Goal: Check status: Check status

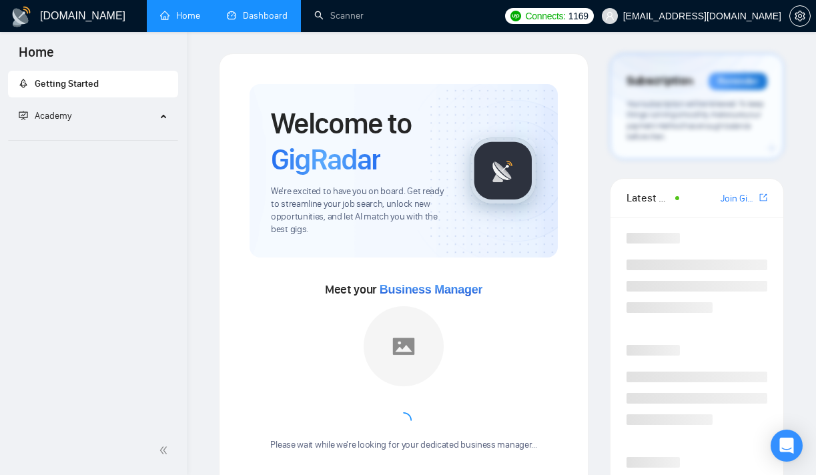
click at [248, 10] on link "Dashboard" at bounding box center [257, 15] width 61 height 11
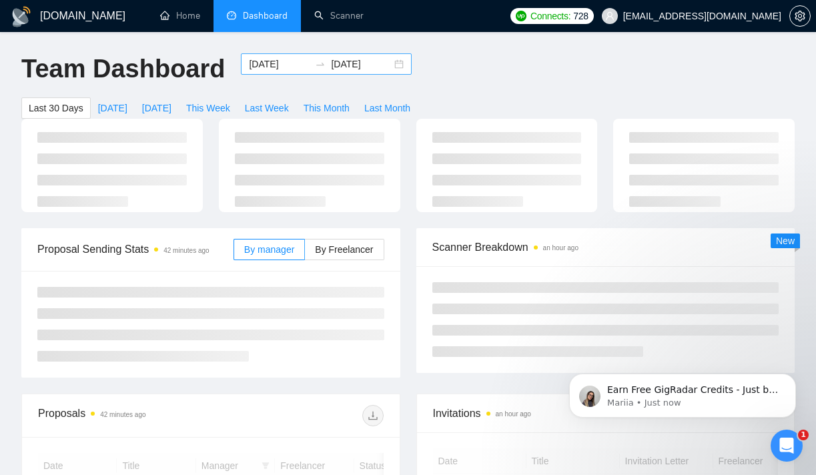
scroll to position [50, 0]
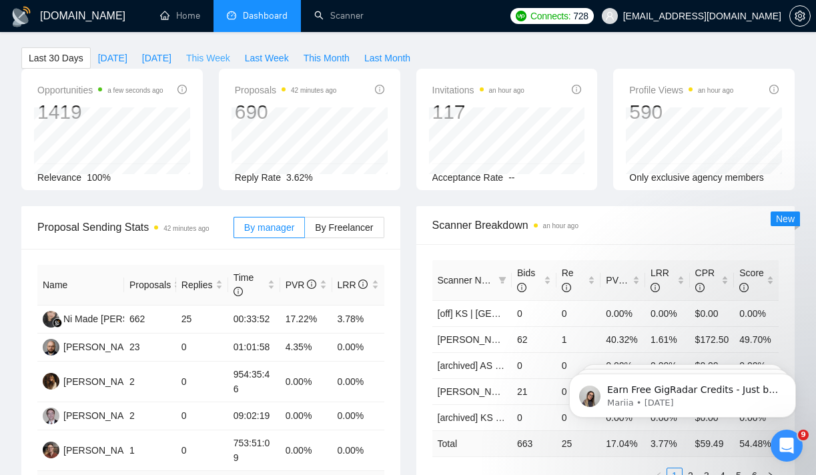
click at [230, 53] on span "This Week" at bounding box center [208, 58] width 44 height 15
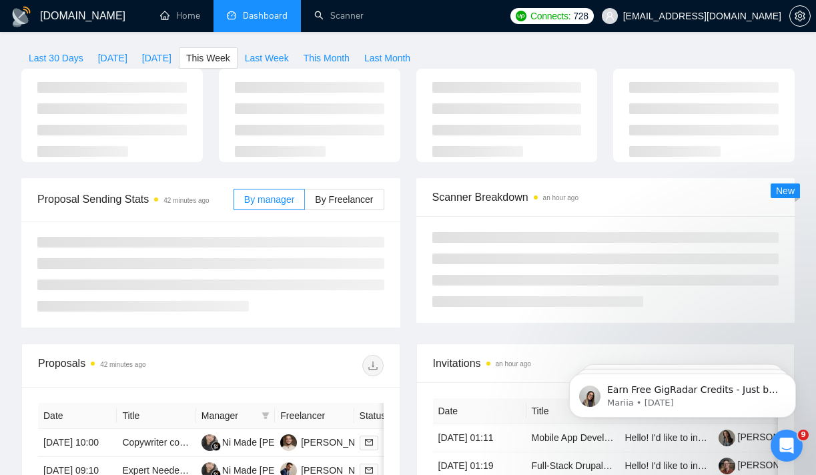
type input "[DATE]"
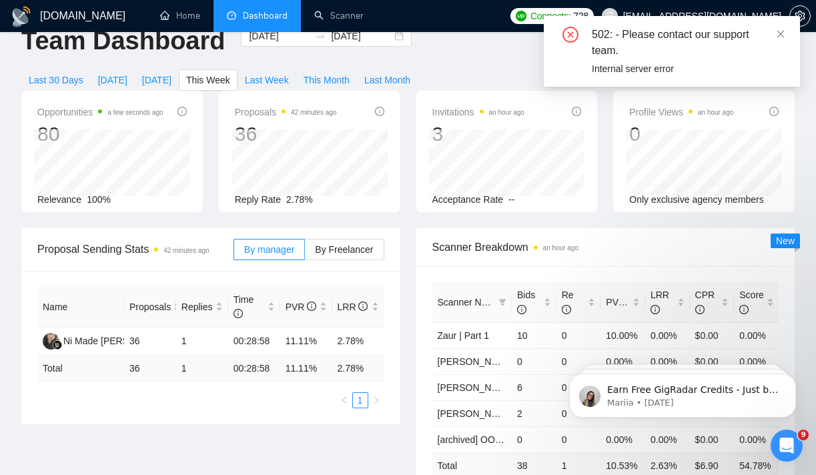
scroll to position [54, 0]
